Goal: Check status: Check status

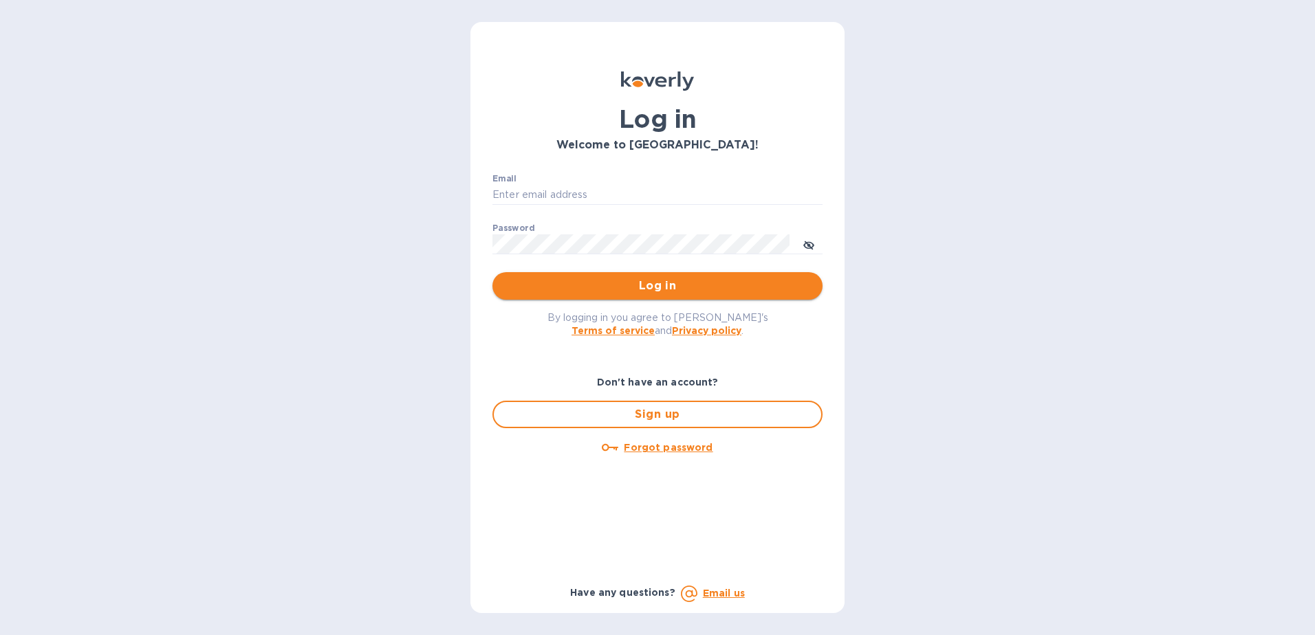
type input "[PERSON_NAME][EMAIL_ADDRESS][PERSON_NAME][DOMAIN_NAME]"
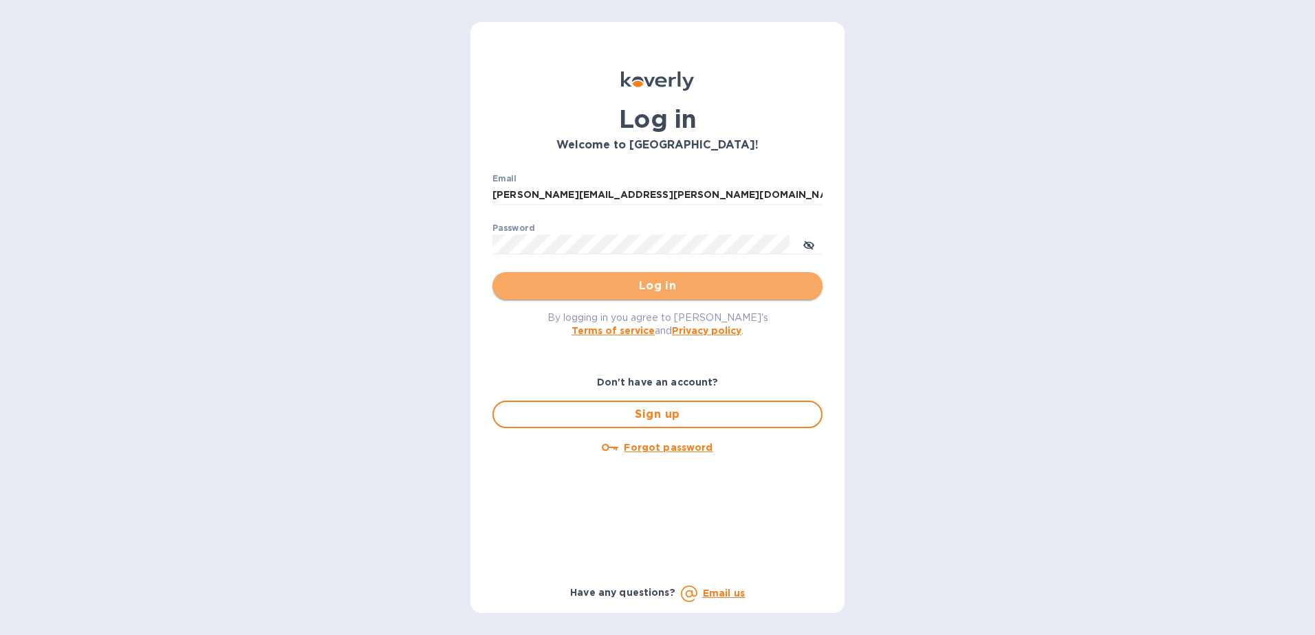
click at [645, 291] on span "Log in" at bounding box center [657, 286] width 308 height 17
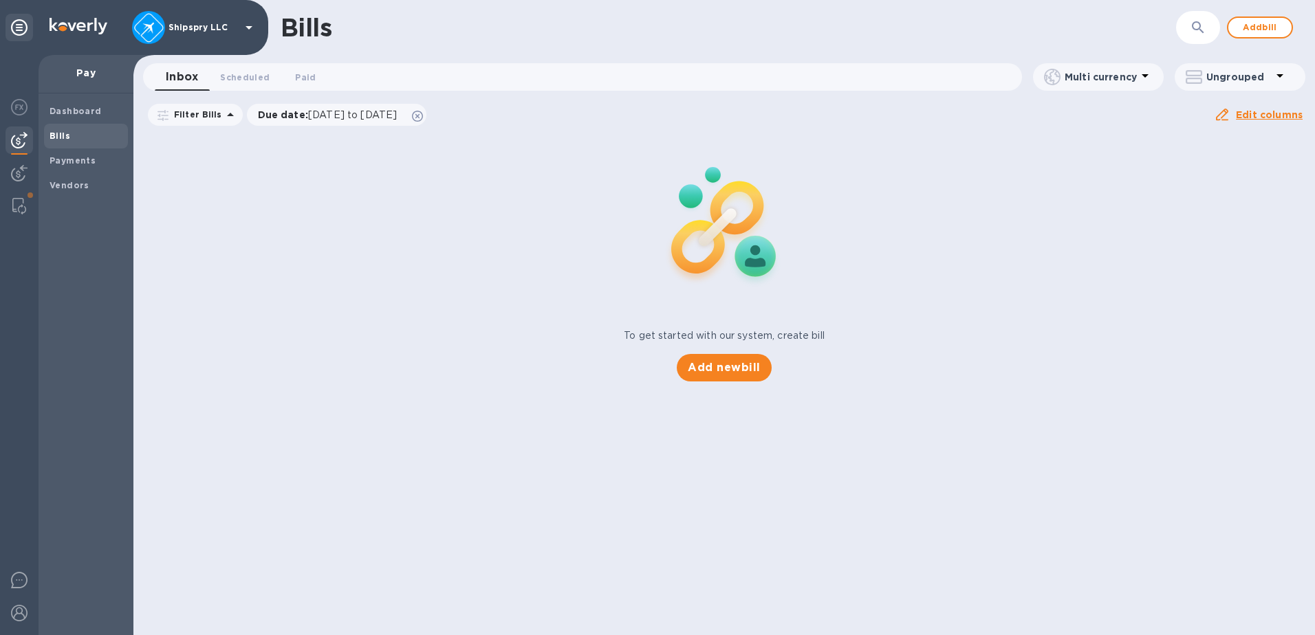
click at [69, 134] on span "Bills" at bounding box center [86, 136] width 73 height 14
click at [304, 74] on span "Paid 0" at bounding box center [305, 77] width 21 height 14
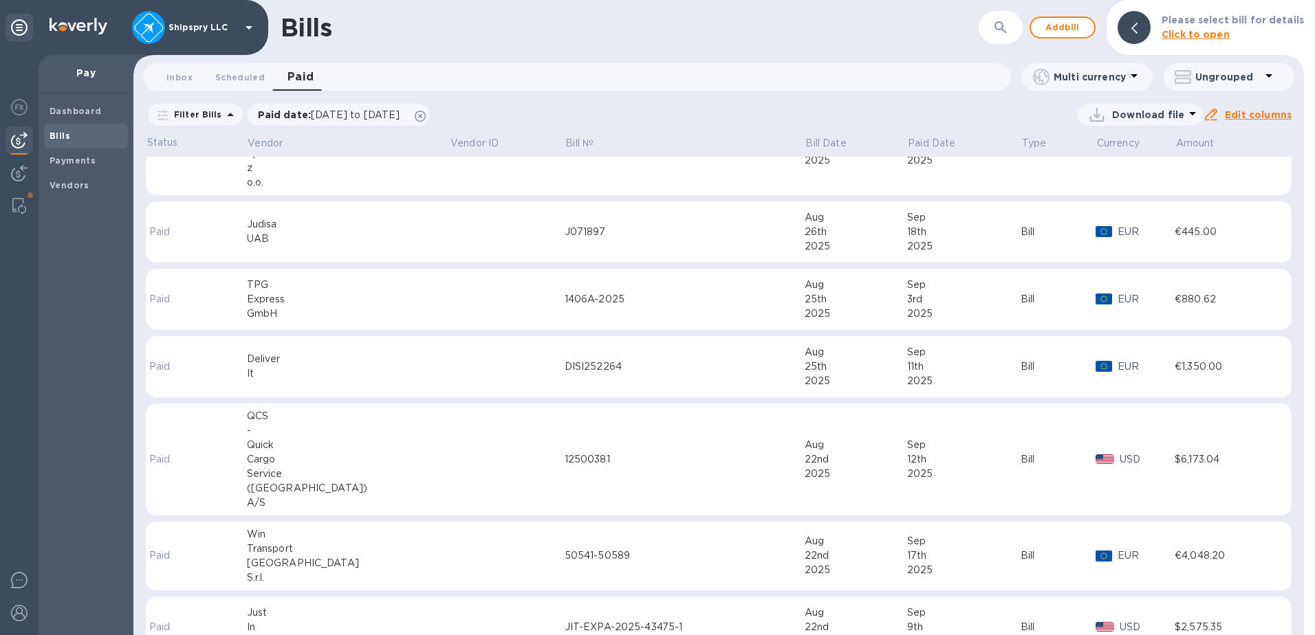
scroll to position [894, 0]
click at [91, 157] on b "Payments" at bounding box center [73, 160] width 46 height 10
